Goal: Task Accomplishment & Management: Manage account settings

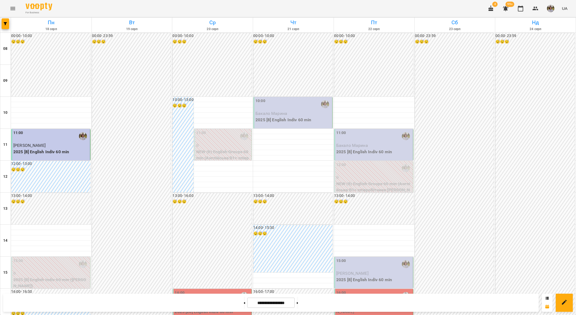
scroll to position [146, 0]
click at [185, 290] on div "16:00" at bounding box center [213, 296] width 76 height 12
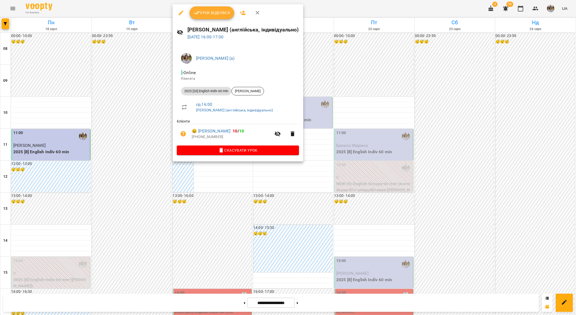
click at [213, 16] on button "Урок відбувся" at bounding box center [211, 12] width 45 height 13
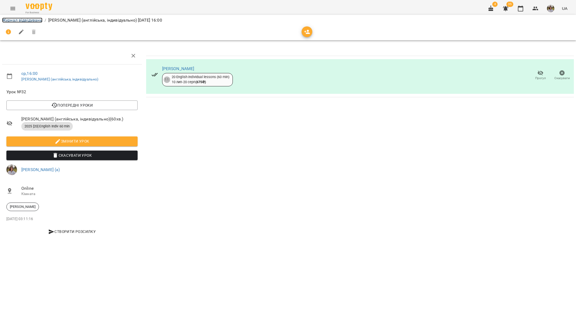
click at [15, 19] on link "Журнал відвідувань" at bounding box center [22, 20] width 40 height 5
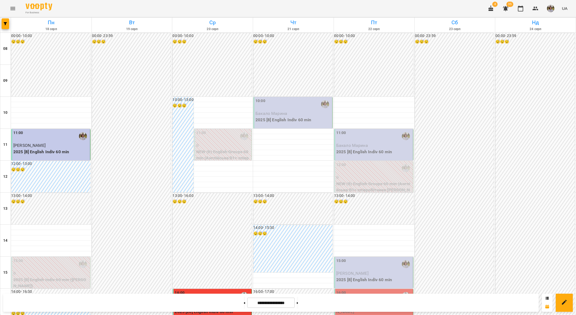
scroll to position [131, 0]
click at [202, 309] on p "2025 [20] English Indiv 60 min" at bounding box center [213, 312] width 76 height 6
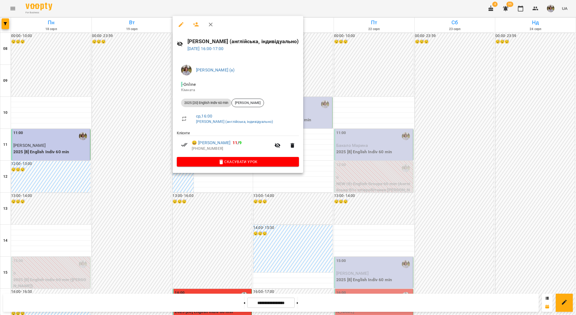
click at [200, 202] on div at bounding box center [288, 157] width 576 height 315
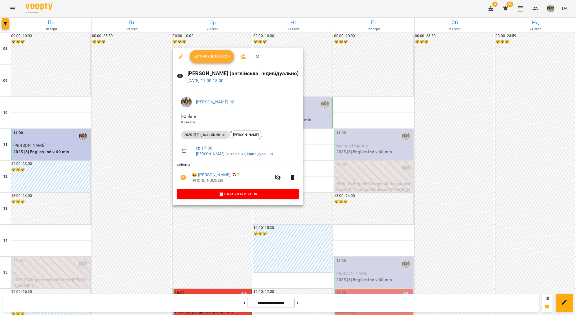
click at [200, 60] on button "Урок відбувся" at bounding box center [211, 56] width 45 height 13
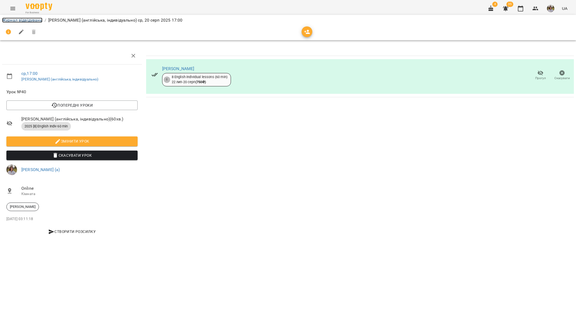
click at [7, 20] on link "Журнал відвідувань" at bounding box center [22, 20] width 40 height 5
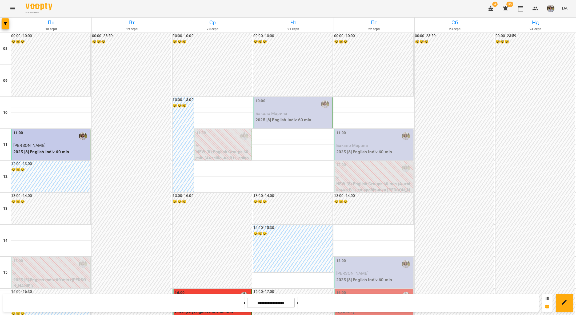
scroll to position [67, 0]
